Goal: Navigation & Orientation: Find specific page/section

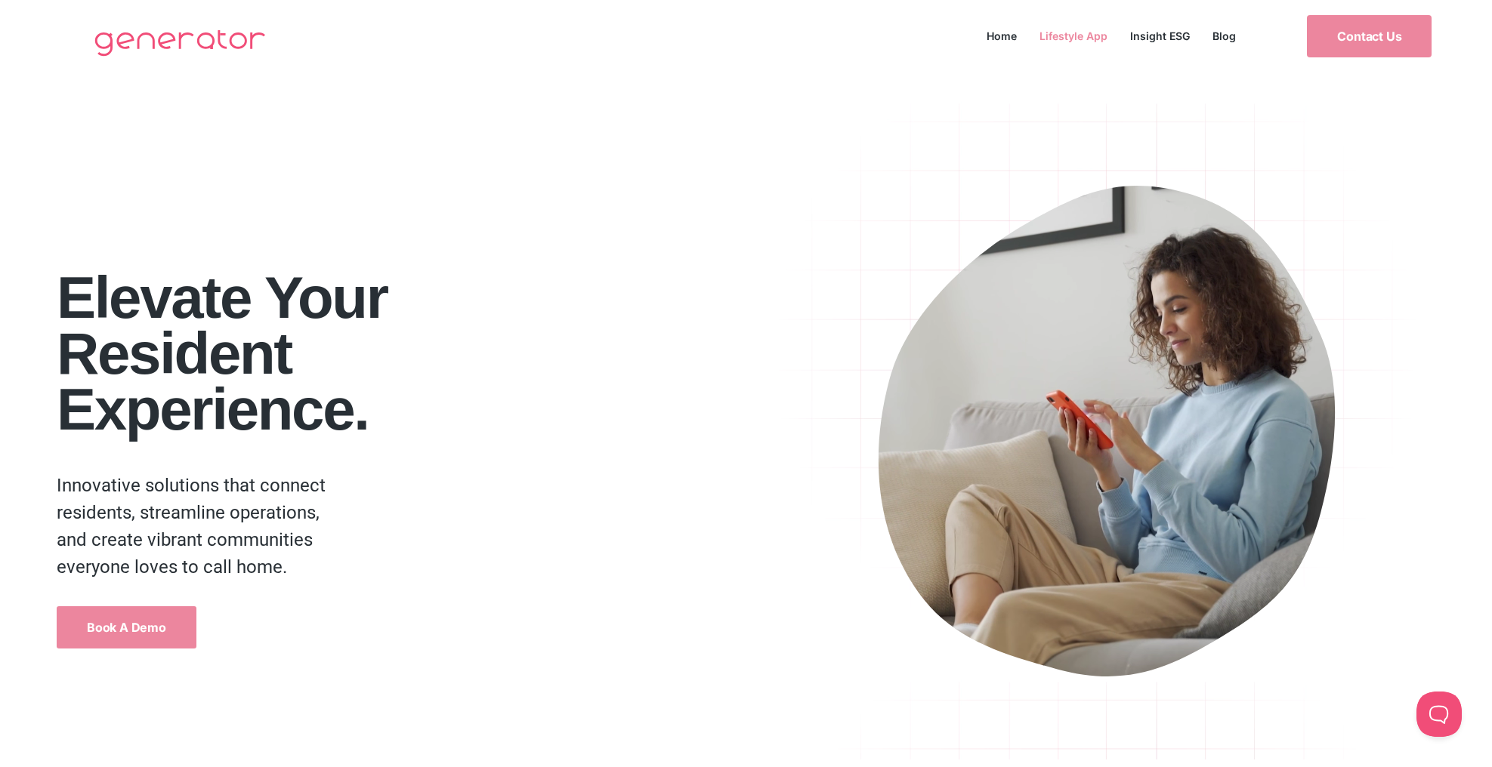
click at [1085, 37] on link "Lifestyle App" at bounding box center [1073, 36] width 91 height 20
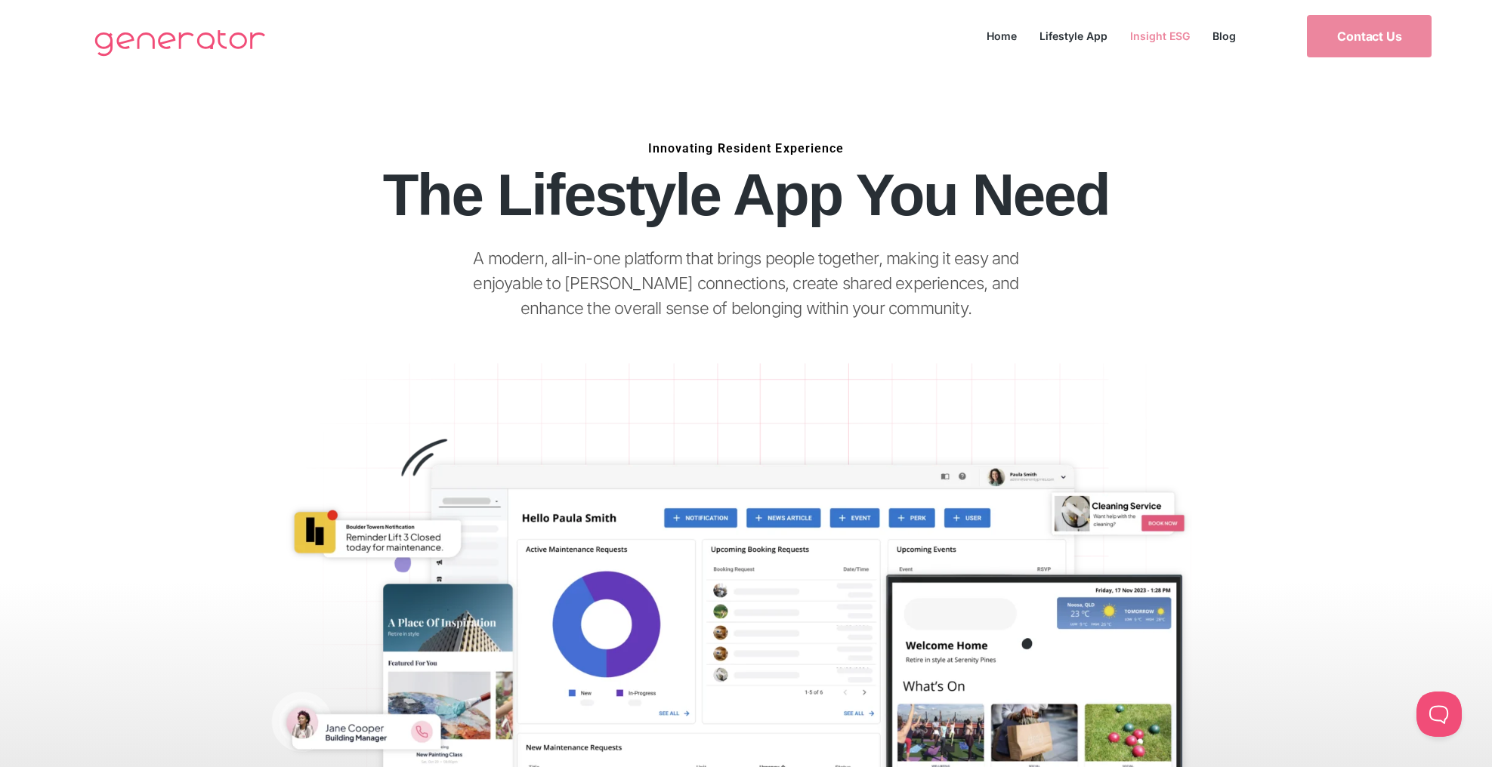
click at [1135, 35] on link "Insight ESG" at bounding box center [1160, 36] width 82 height 20
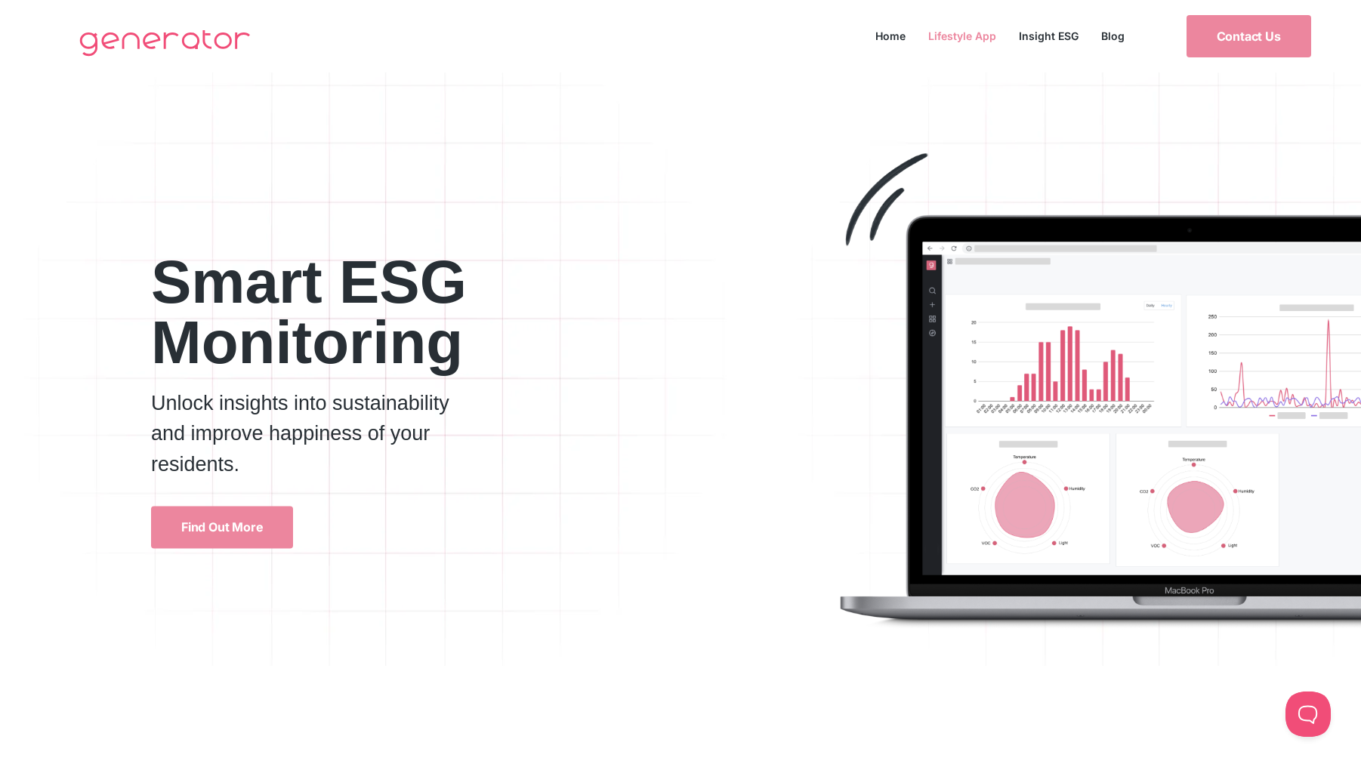
click at [962, 29] on link "Lifestyle App" at bounding box center [962, 36] width 91 height 20
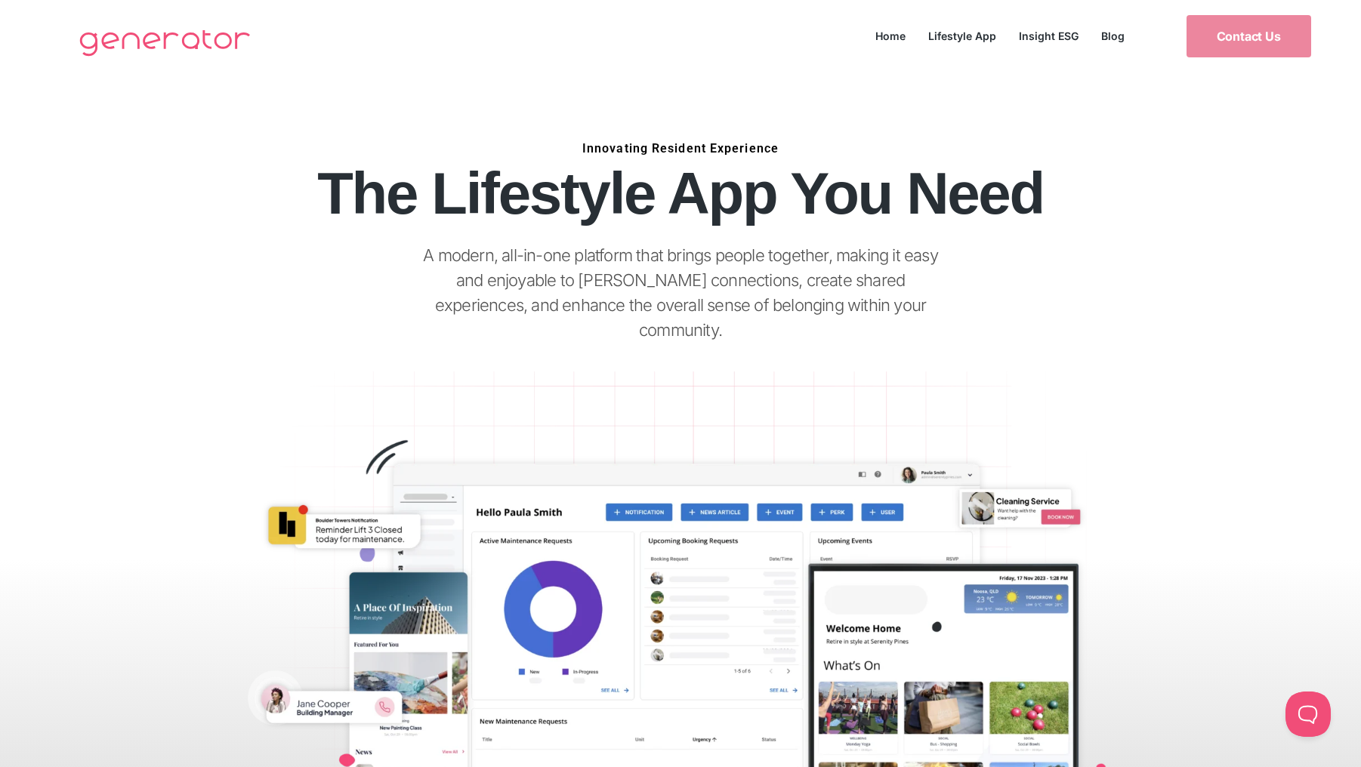
click at [739, 196] on h1 "The Lifestyle App You Need" at bounding box center [681, 193] width 1074 height 56
click at [737, 148] on h6 "Innovating Resident Experience" at bounding box center [681, 148] width 1074 height 1
click at [1225, 178] on div "Innovating Resident Experience The Lifestyle App You Need A modern, all-in-one …" at bounding box center [680, 442] width 1361 height 738
